Goal: Task Accomplishment & Management: Use online tool/utility

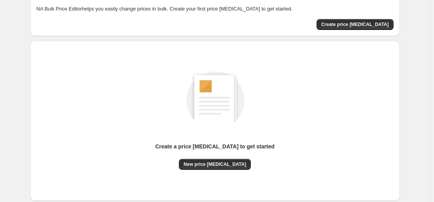
scroll to position [78, 0]
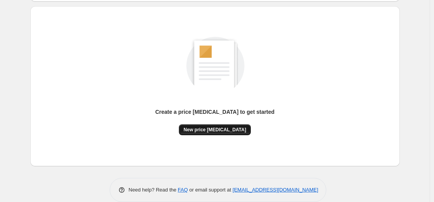
click at [220, 126] on button "New price [MEDICAL_DATA]" at bounding box center [215, 129] width 72 height 11
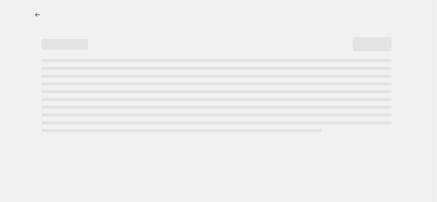
select select "percentage"
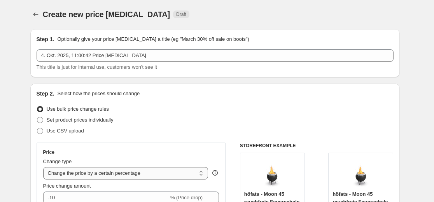
scroll to position [78, 0]
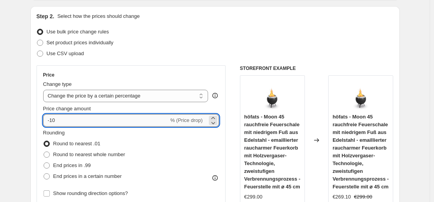
drag, startPoint x: 134, startPoint y: 125, endPoint x: 139, endPoint y: 126, distance: 5.3
click at [134, 125] on input "-10" at bounding box center [105, 120] width 125 height 12
type input "-1"
type input "-35"
click at [188, 44] on div "Set product prices individually" at bounding box center [215, 42] width 357 height 11
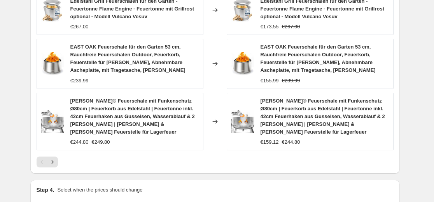
scroll to position [622, 0]
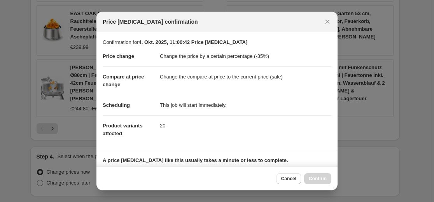
scroll to position [125, 0]
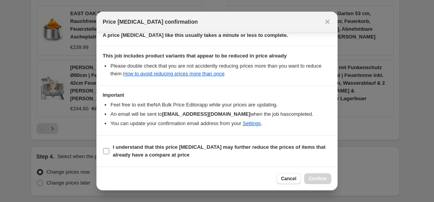
click at [272, 155] on span "I understand that this price change job may further reduce the prices of items …" at bounding box center [222, 151] width 218 height 16
click at [109, 154] on input "I understand that this price change job may further reduce the prices of items …" at bounding box center [106, 151] width 6 height 6
checkbox input "true"
click at [314, 179] on span "Confirm" at bounding box center [317, 179] width 18 height 6
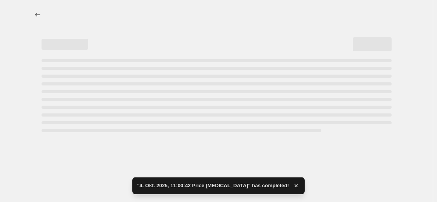
select select "percentage"
